Goal: Book appointment/travel/reservation

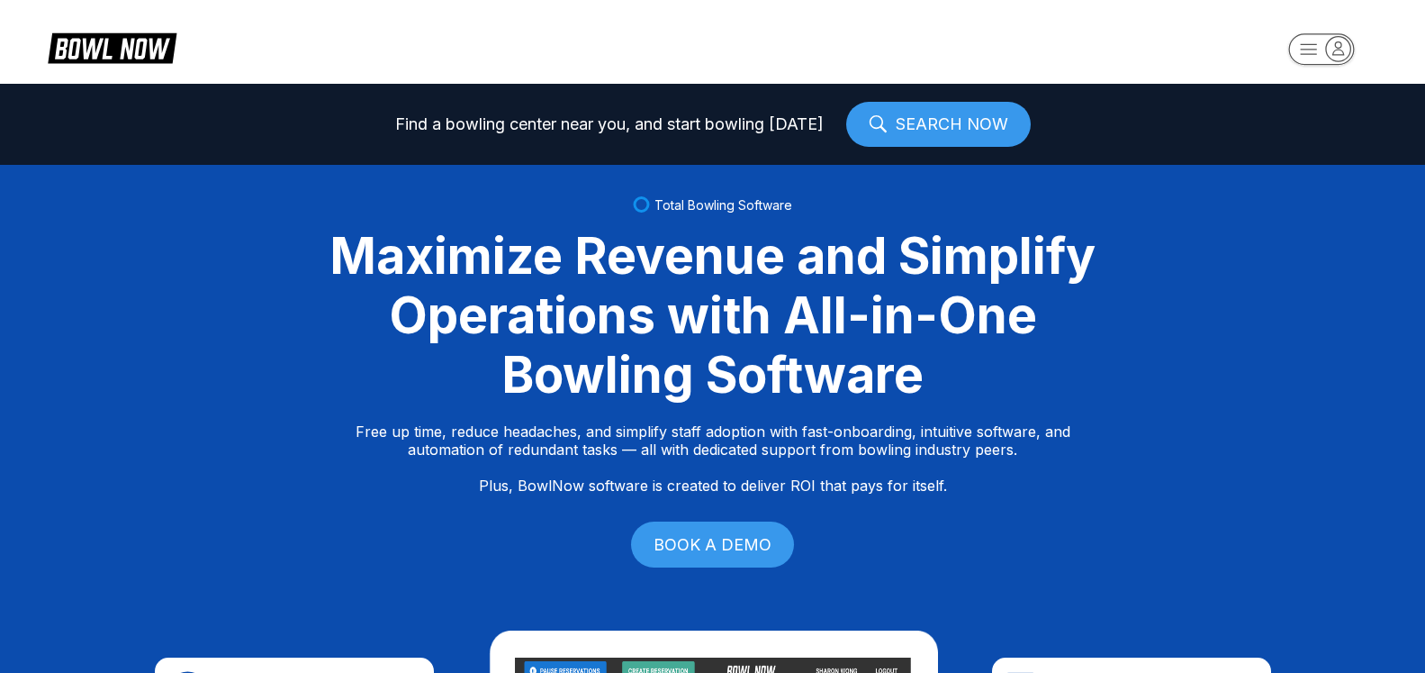
click at [1339, 54] on icon "button" at bounding box center [1338, 48] width 24 height 24
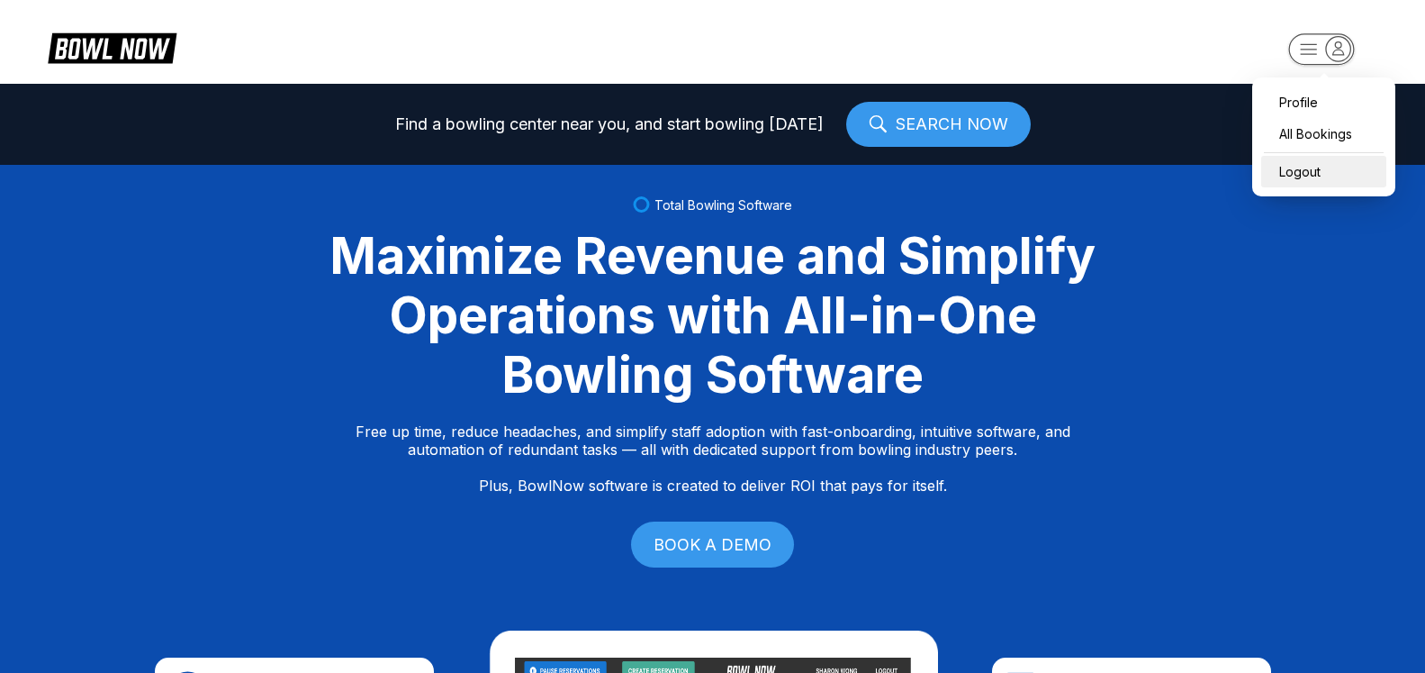
click at [1336, 171] on div "Logout" at bounding box center [1323, 172] width 125 height 32
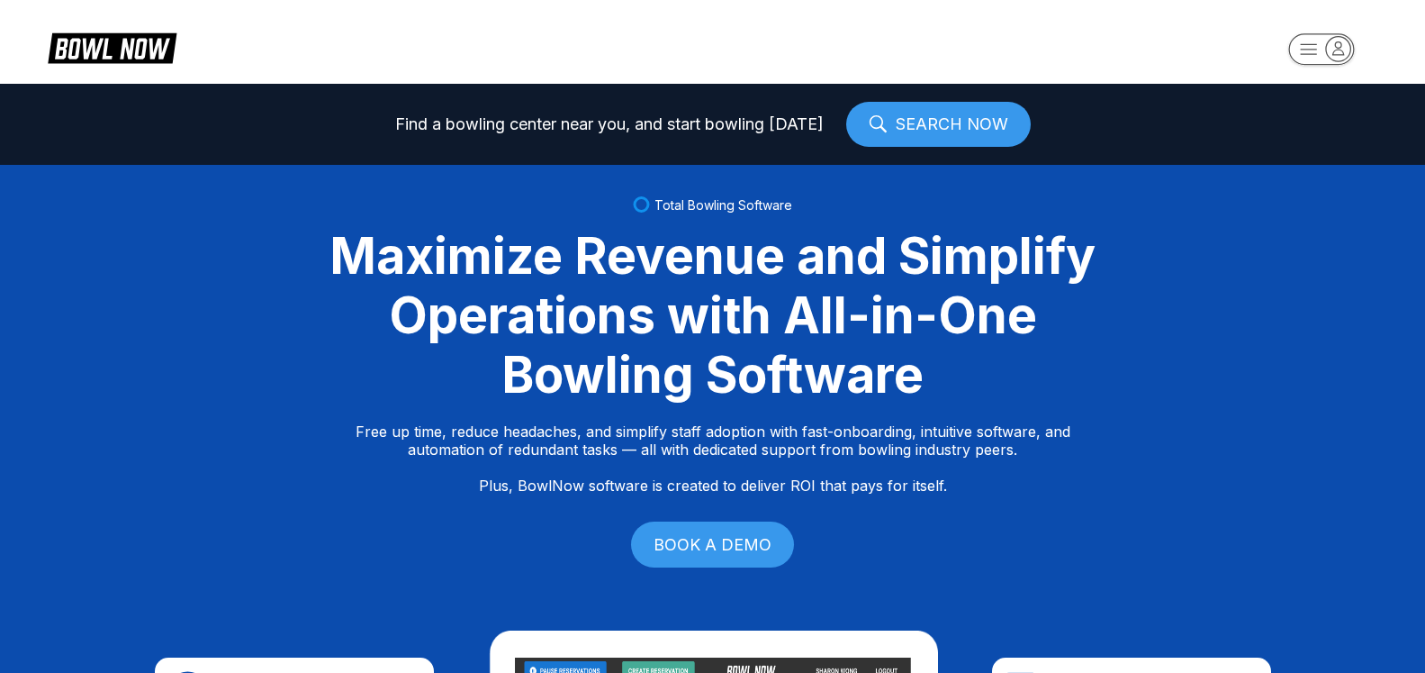
click at [1342, 47] on icon "button" at bounding box center [1338, 47] width 11 height 13
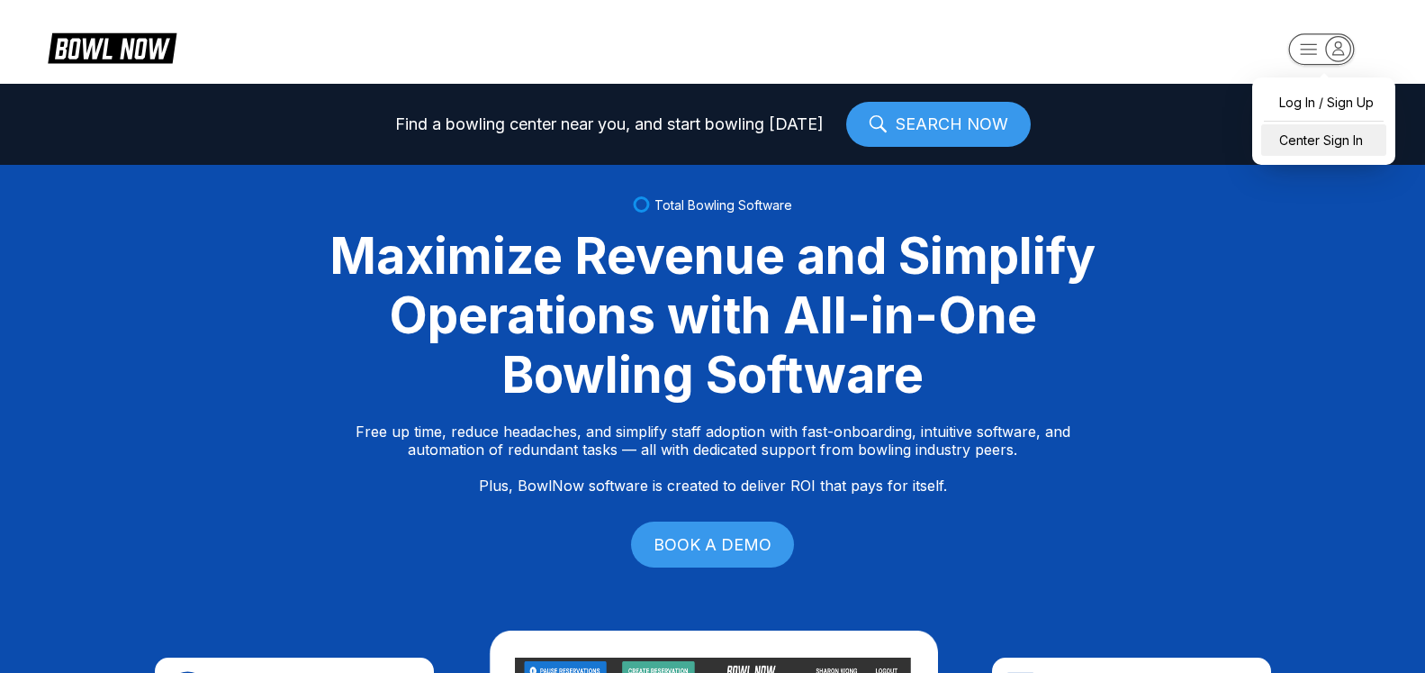
click at [1336, 149] on div "Center Sign In" at bounding box center [1323, 140] width 125 height 32
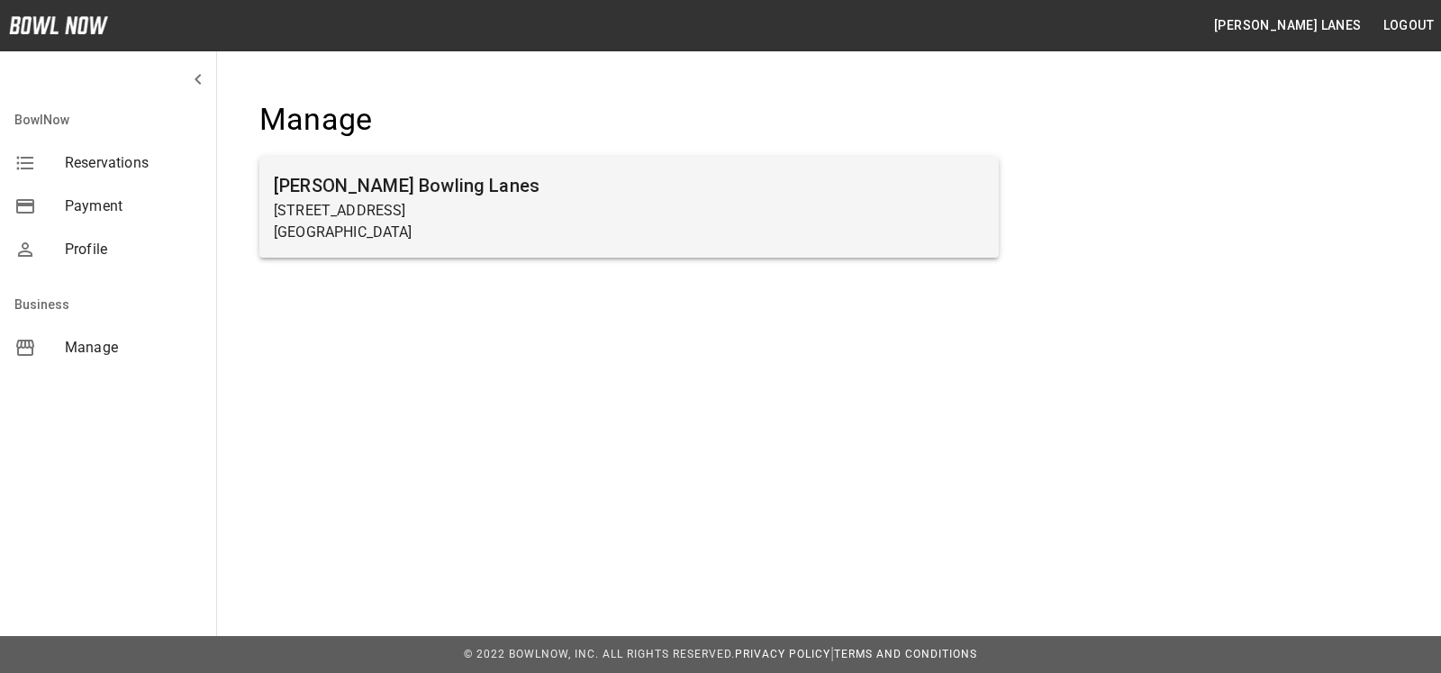
click at [406, 216] on p "[STREET_ADDRESS]" at bounding box center [629, 211] width 710 height 22
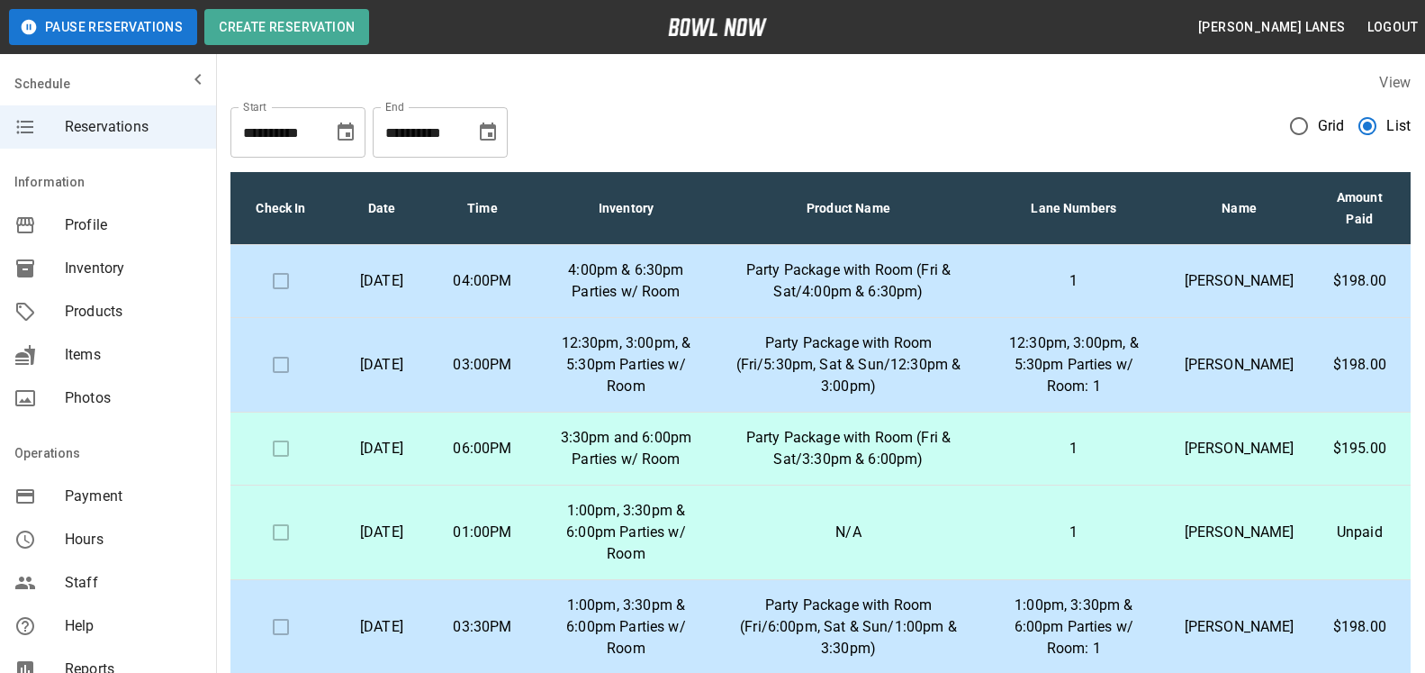
click at [487, 136] on icon "Choose date, selected date is Sep 20, 2025" at bounding box center [488, 133] width 22 height 22
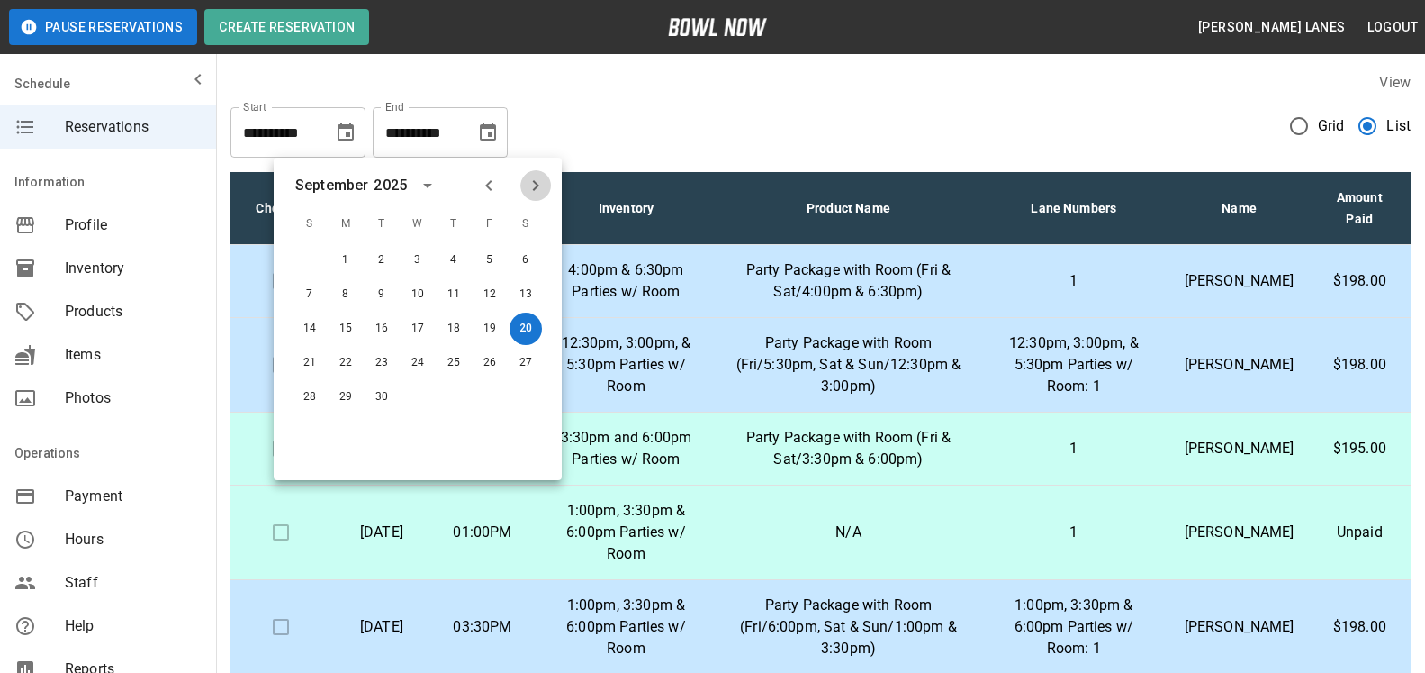
click at [537, 185] on icon "Next month" at bounding box center [536, 186] width 22 height 22
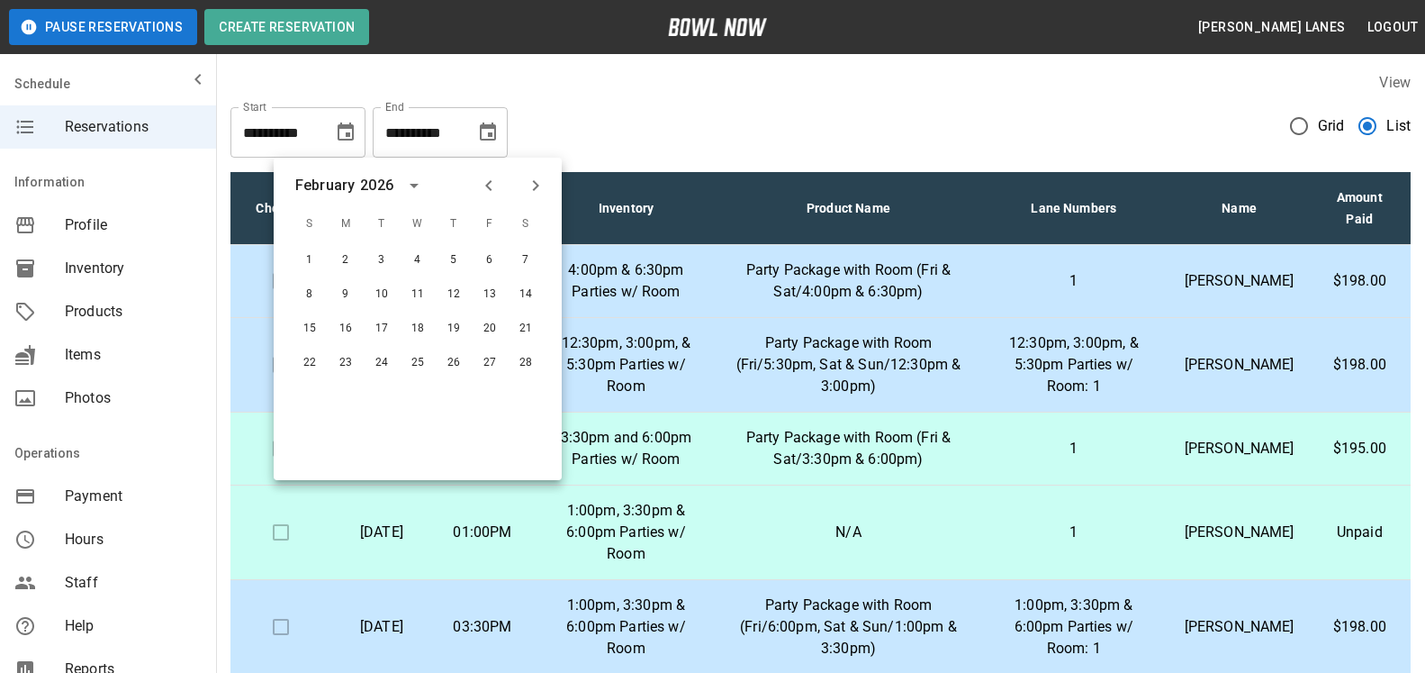
click at [537, 185] on icon "Next month" at bounding box center [536, 186] width 22 height 22
click at [455, 402] on button "30" at bounding box center [454, 397] width 32 height 32
type input "**********"
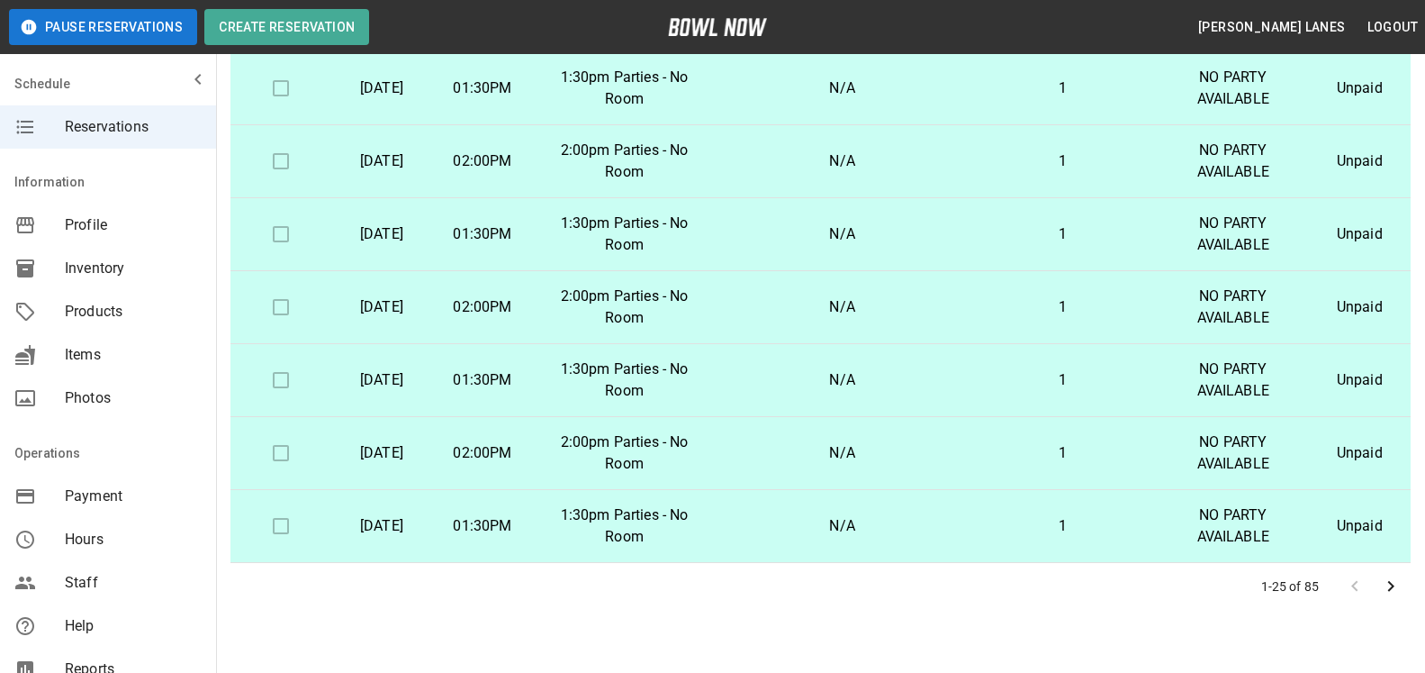
scroll to position [324, 0]
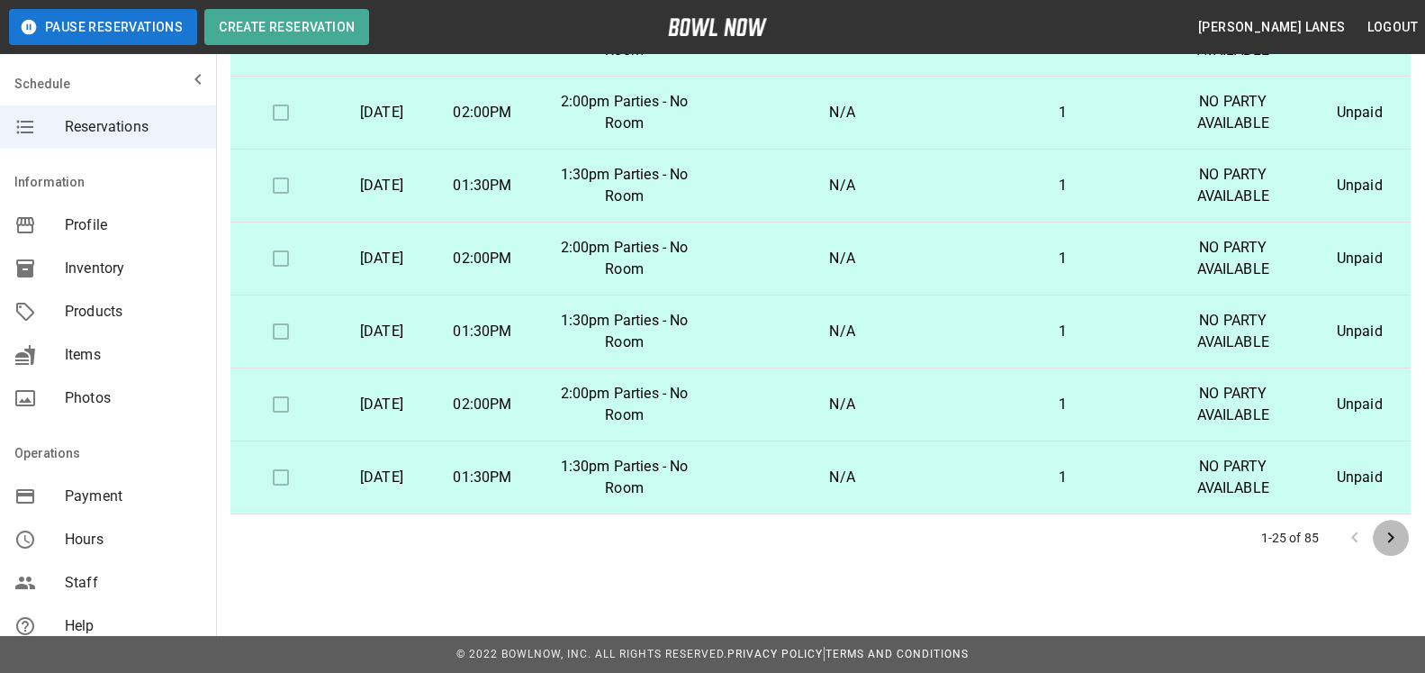
click at [1387, 533] on icon "Go to next page" at bounding box center [1391, 538] width 22 height 22
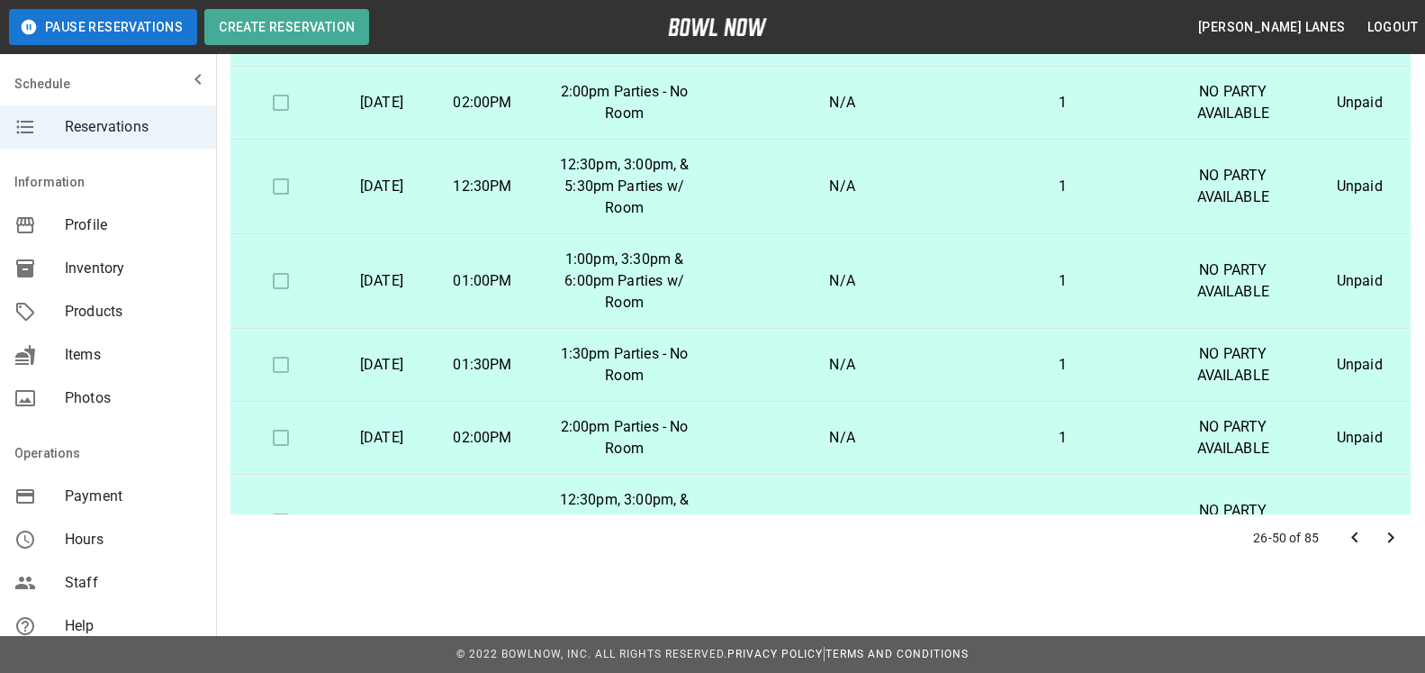
scroll to position [0, 0]
